Goal: Task Accomplishment & Management: Use online tool/utility

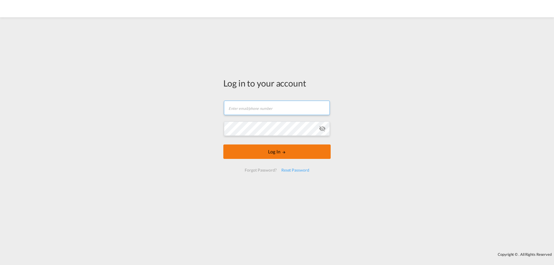
type input "[EMAIL_ADDRESS][DOMAIN_NAME]"
click at [259, 157] on button "Log In" at bounding box center [276, 152] width 107 height 14
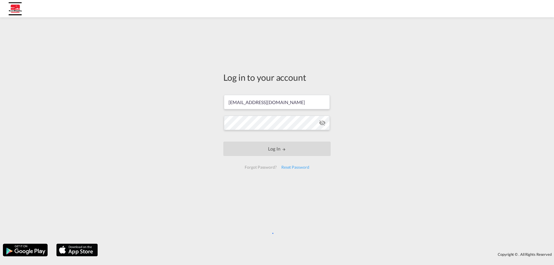
click at [285, 157] on form "[EMAIL_ADDRESS][DOMAIN_NAME] Log In Forgot Password? Reset Password" at bounding box center [276, 132] width 107 height 86
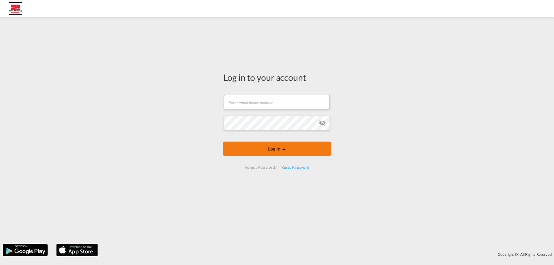
type input "[EMAIL_ADDRESS][DOMAIN_NAME]"
click at [279, 149] on button "Log In" at bounding box center [276, 149] width 107 height 14
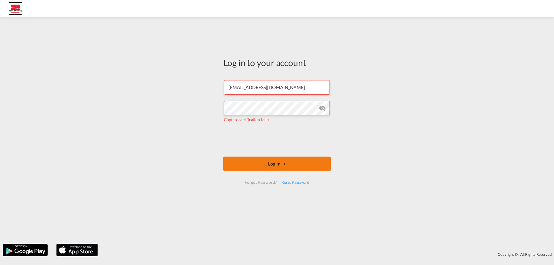
click at [283, 162] on button "Log In" at bounding box center [276, 164] width 107 height 14
